Goal: Share content

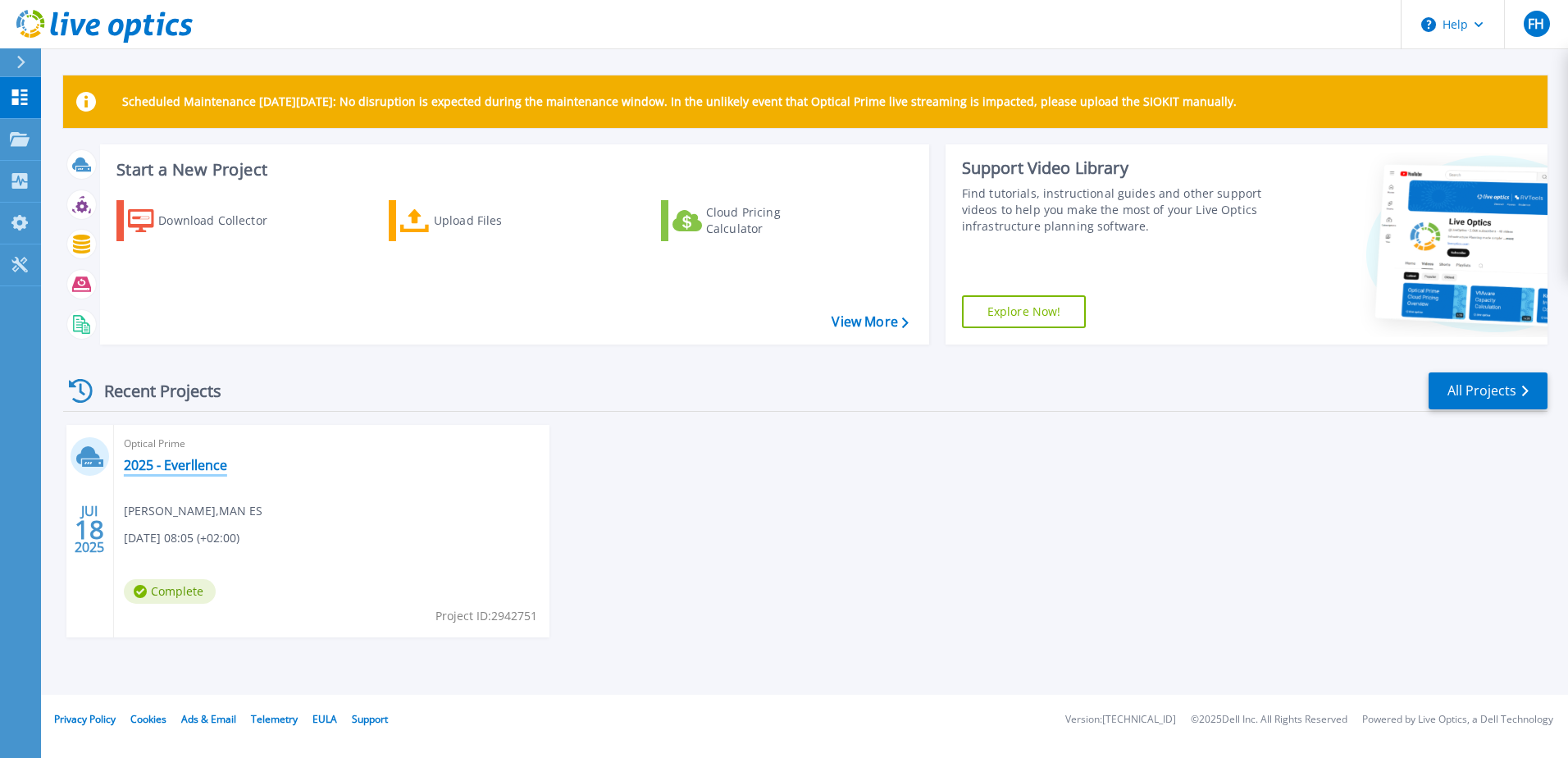
click at [165, 471] on link "2025 - Everllence" at bounding box center [175, 465] width 103 height 17
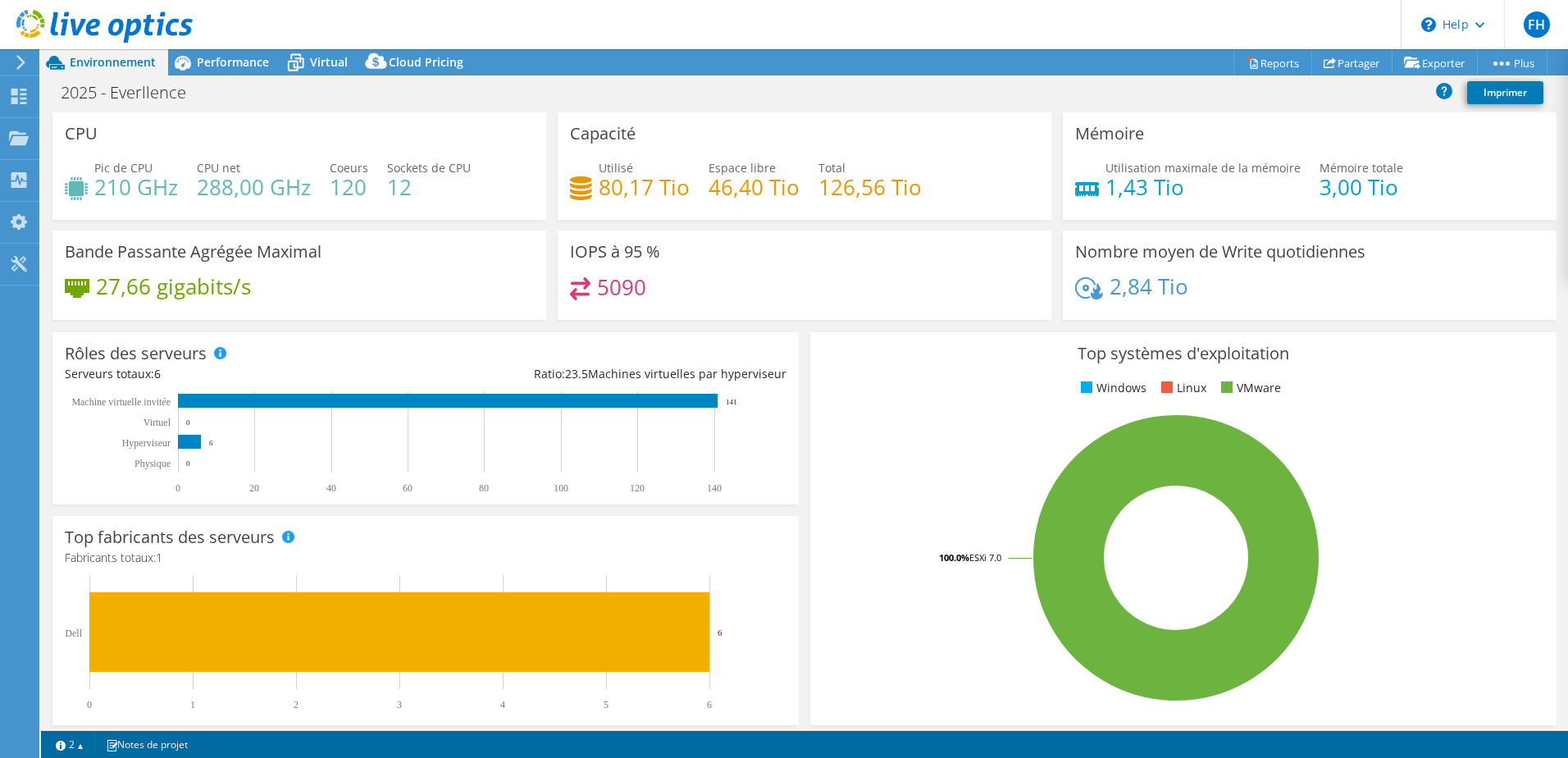
select select "EUFrankfurt"
select select "EUR"
click at [1347, 58] on link "Partager" at bounding box center [1352, 62] width 81 height 26
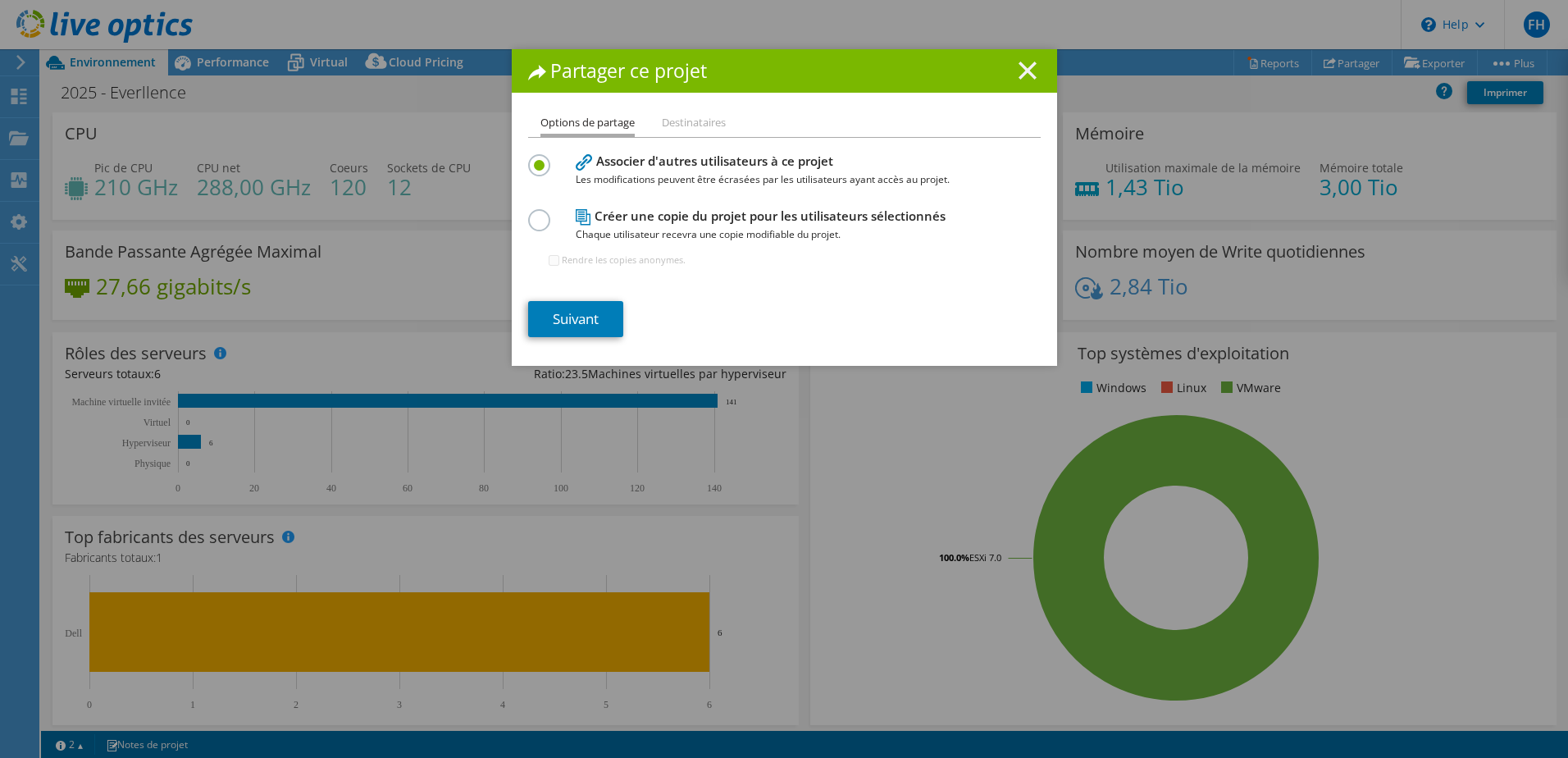
click at [1027, 66] on icon at bounding box center [1027, 70] width 18 height 18
